Goal: Information Seeking & Learning: Learn about a topic

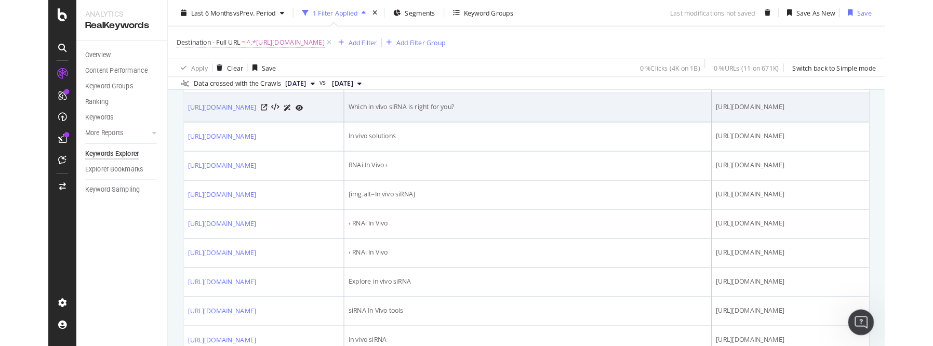
scroll to position [455, 0]
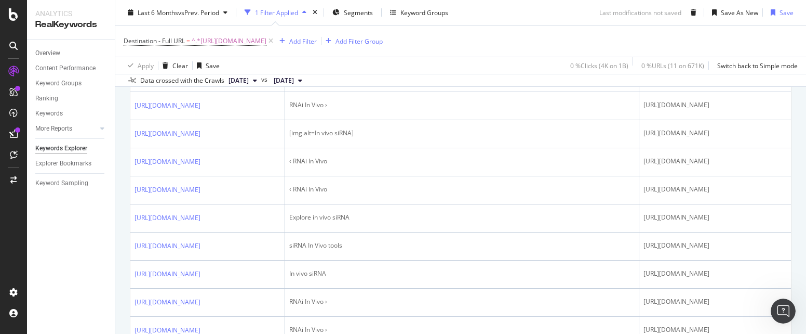
click at [201, 26] on link "[URL][DOMAIN_NAME]" at bounding box center [168, 21] width 66 height 10
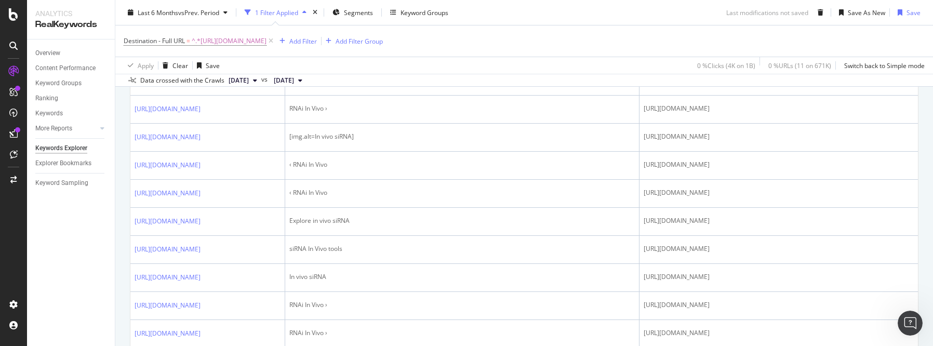
scroll to position [440, 0]
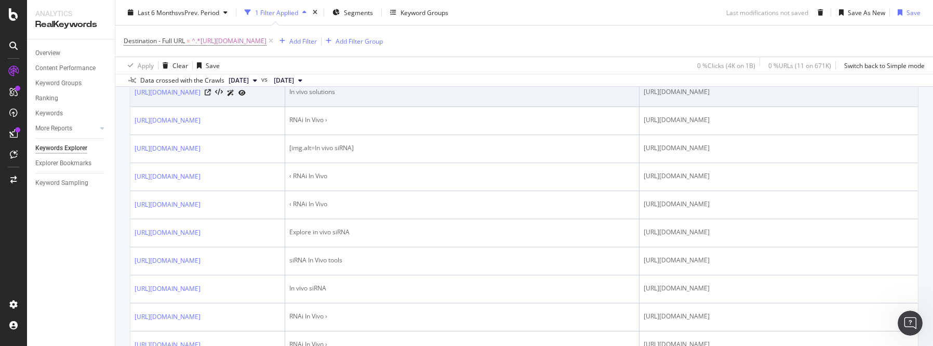
click at [806, 107] on td "[URL][DOMAIN_NAME]" at bounding box center [779, 93] width 278 height 28
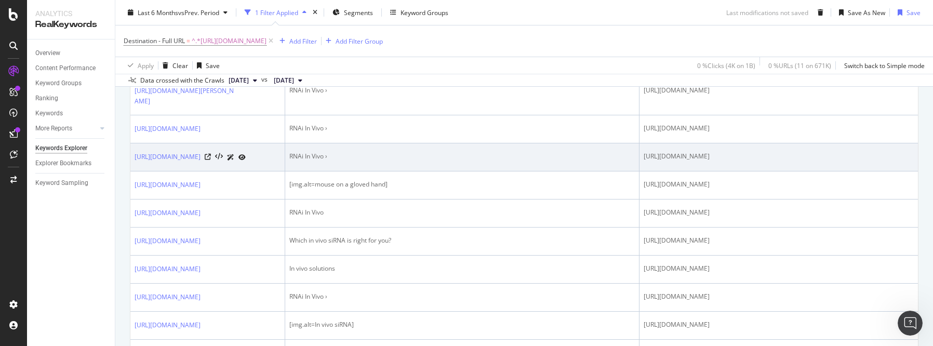
scroll to position [0, 0]
